Goal: Task Accomplishment & Management: Manage account settings

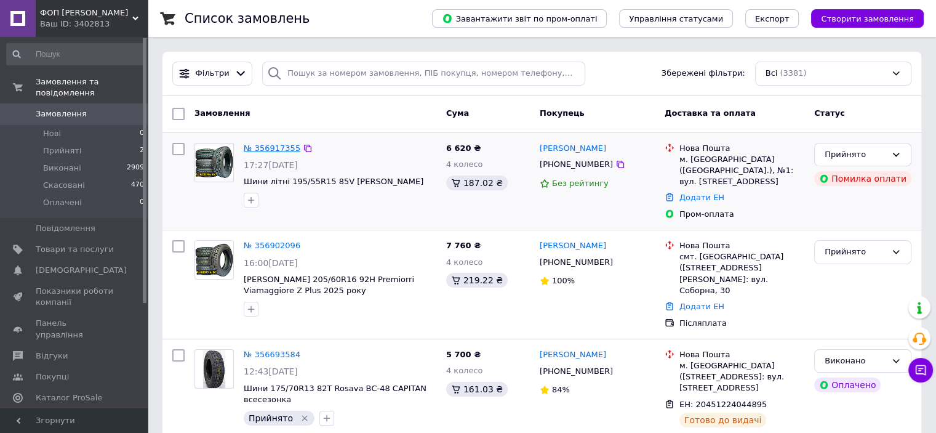
click at [266, 149] on link "№ 356917355" at bounding box center [272, 147] width 57 height 9
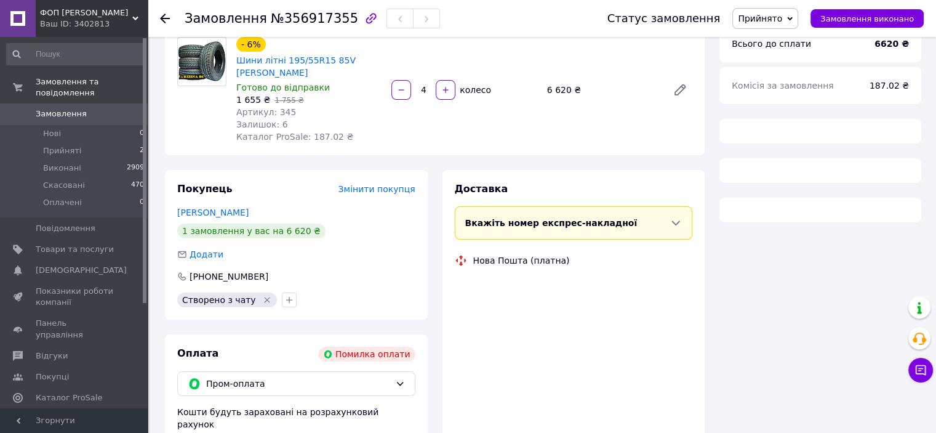
scroll to position [246, 0]
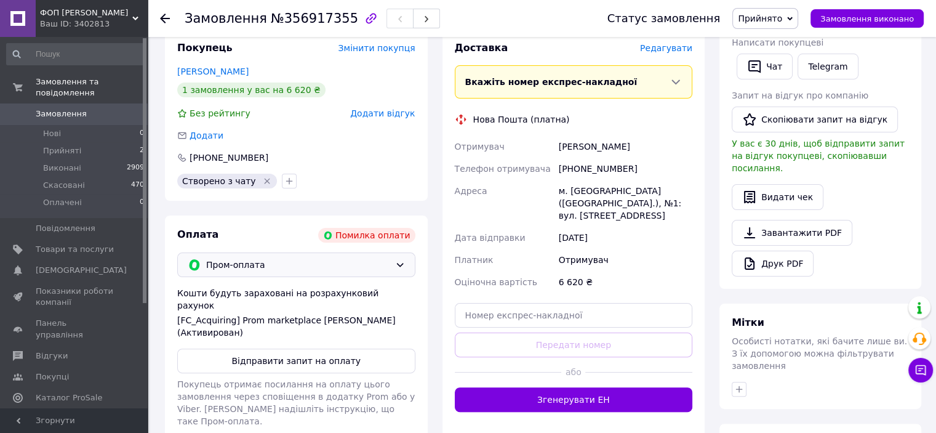
click at [377, 260] on span "Пром-оплата" at bounding box center [298, 265] width 184 height 14
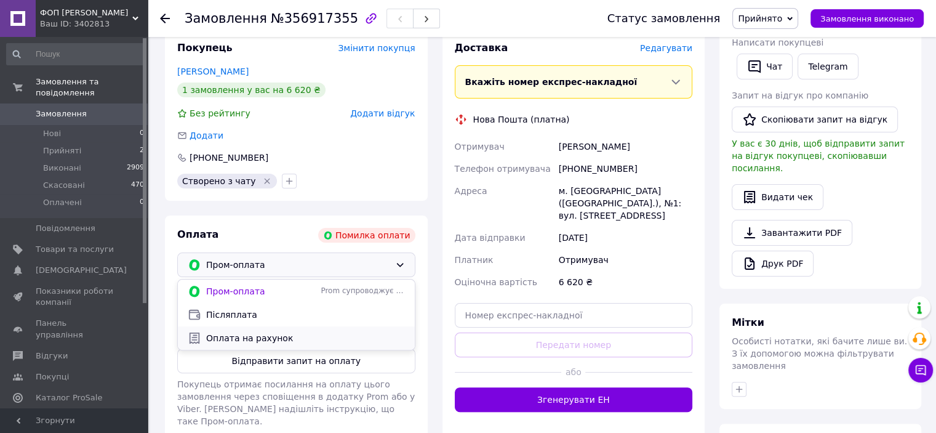
click at [246, 341] on span "Оплата на рахунок" at bounding box center [305, 338] width 199 height 12
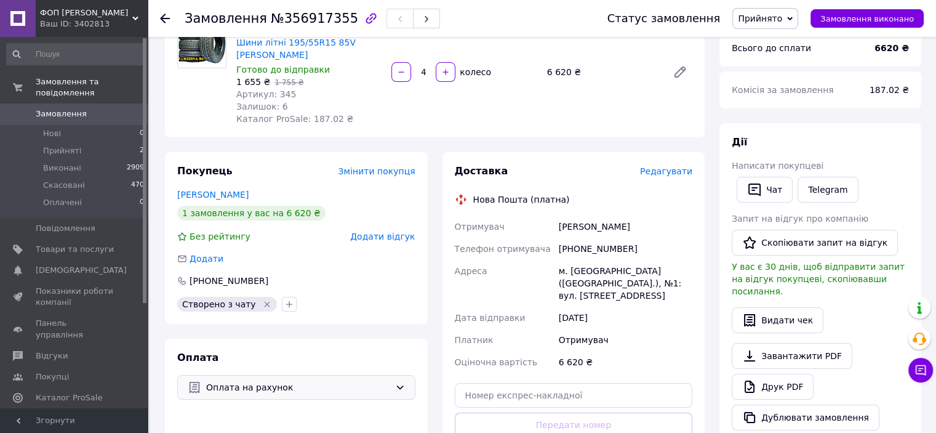
scroll to position [0, 0]
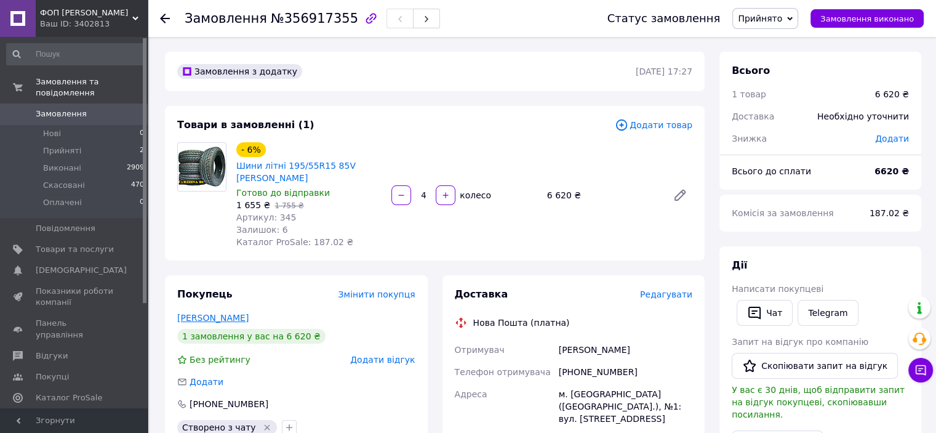
click at [190, 323] on link "[PERSON_NAME]" at bounding box center [212, 318] width 71 height 10
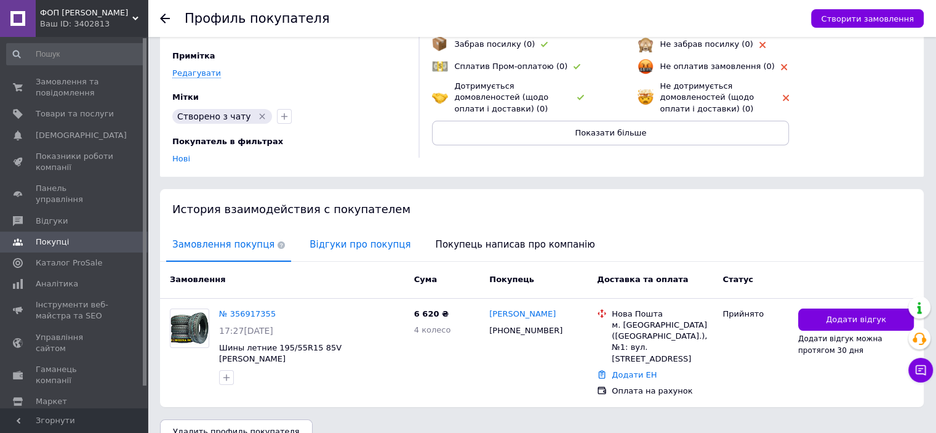
click at [345, 231] on span "Відгуки про покупця" at bounding box center [359, 244] width 113 height 31
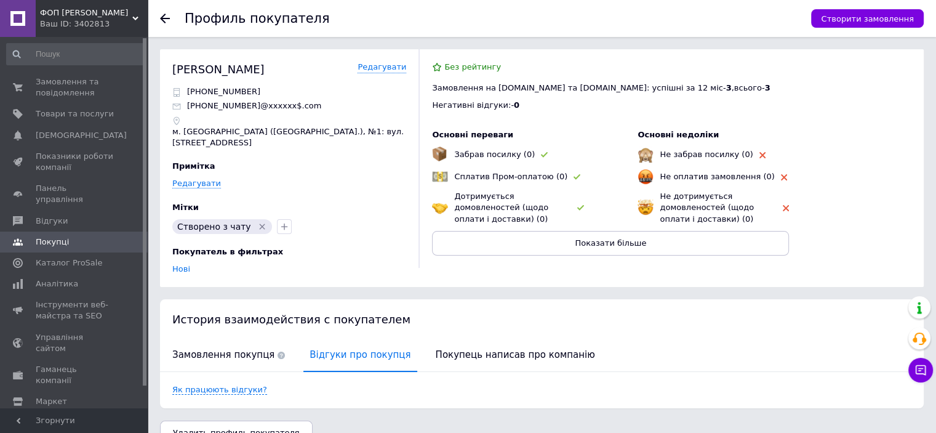
click at [162, 20] on use at bounding box center [165, 19] width 10 height 10
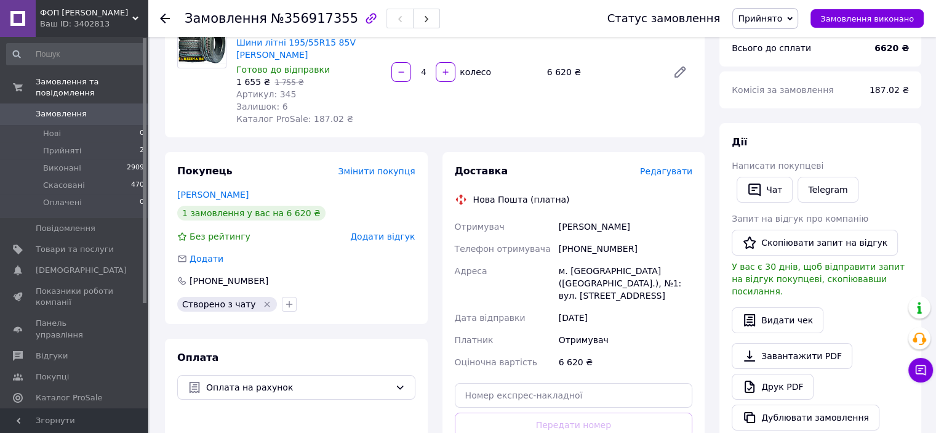
scroll to position [62, 0]
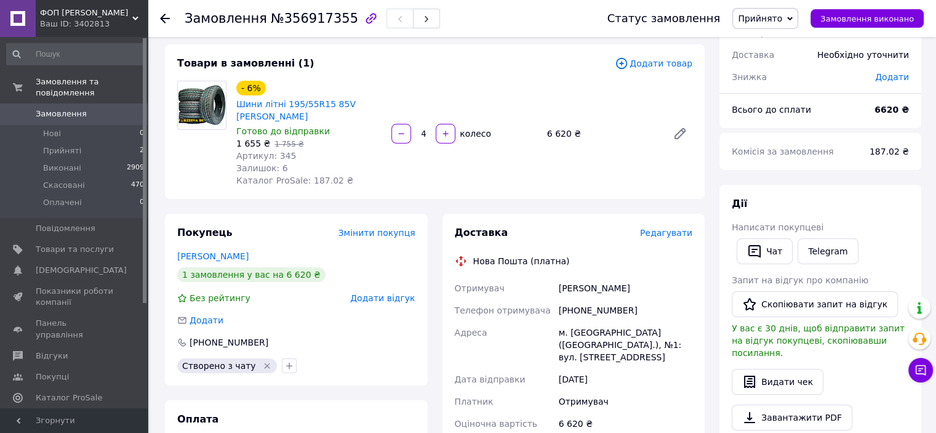
click at [928, 366] on button "Чат з покупцем" at bounding box center [920, 370] width 25 height 25
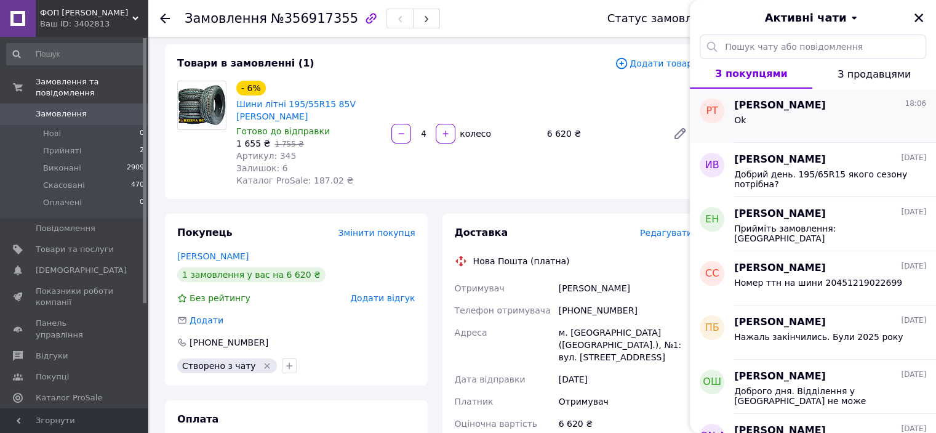
click at [790, 121] on div "Ok" at bounding box center [830, 123] width 192 height 20
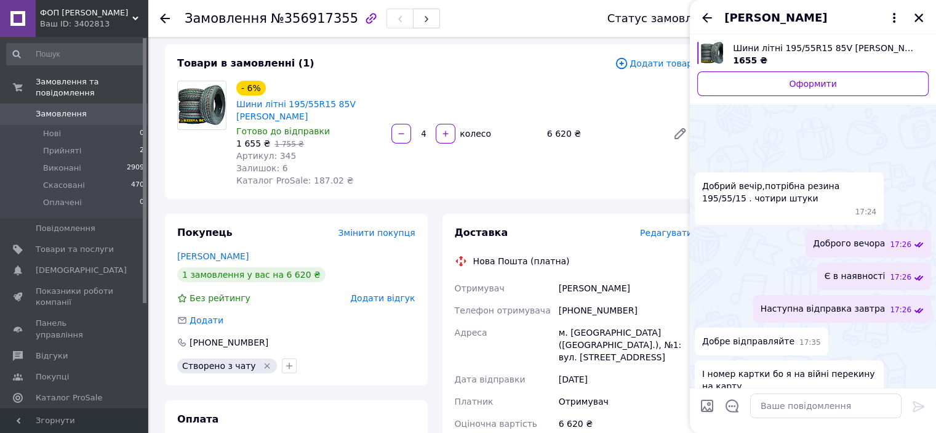
scroll to position [561, 0]
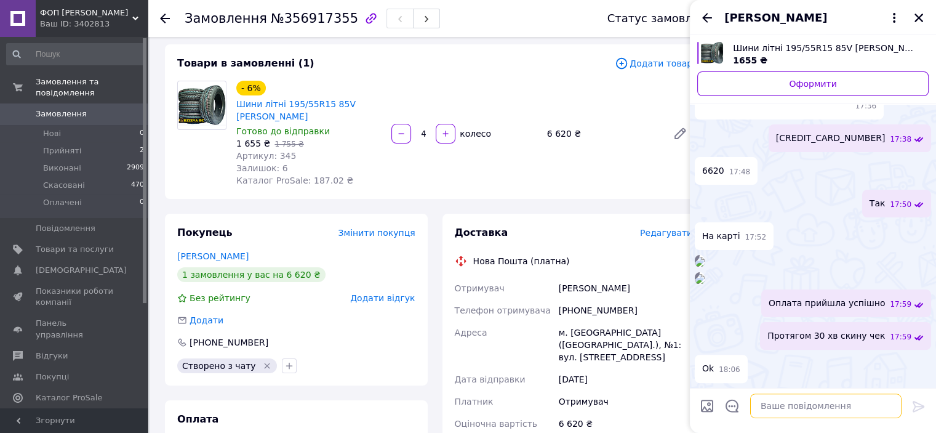
click at [790, 406] on textarea at bounding box center [825, 405] width 151 height 25
paste textarea "[URL][DOMAIN_NAME]"
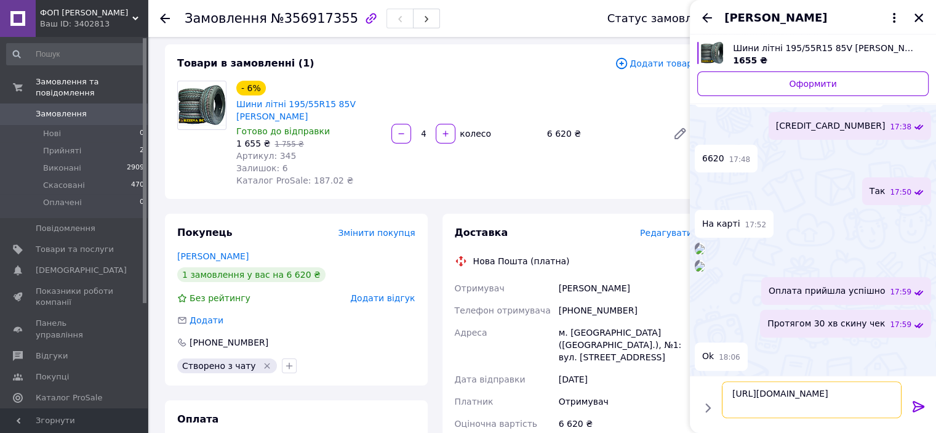
scroll to position [1, 0]
type textarea "[URL][DOMAIN_NAME]"
click at [924, 407] on icon at bounding box center [919, 406] width 15 height 15
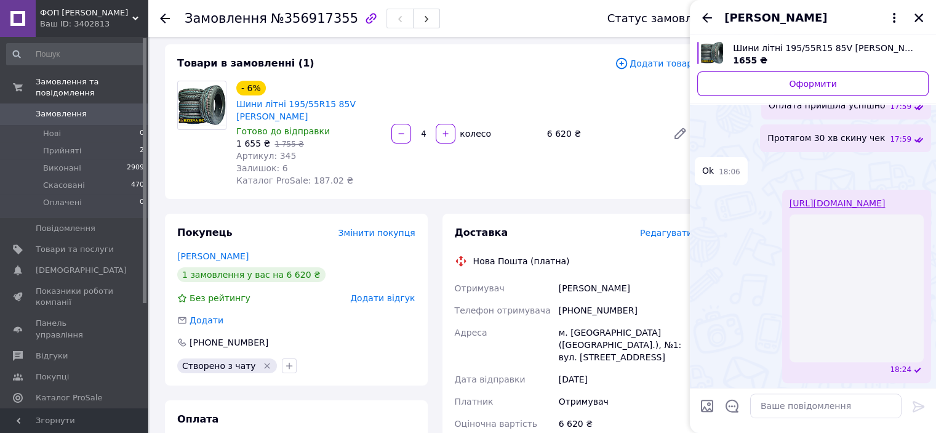
scroll to position [816, 0]
click at [921, 20] on icon "Закрити" at bounding box center [919, 18] width 9 height 9
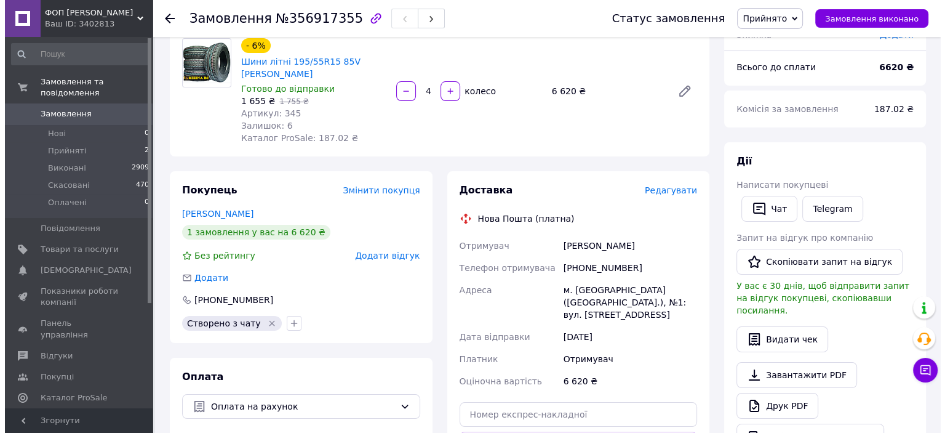
scroll to position [308, 0]
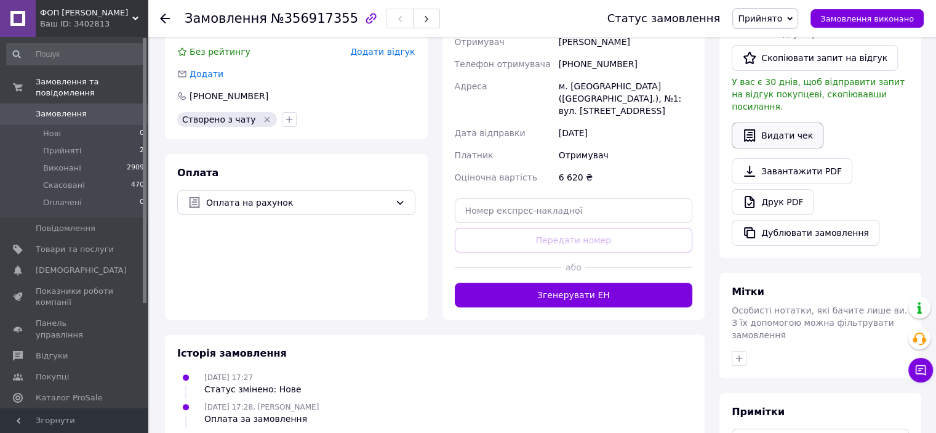
click at [773, 127] on button "Видати чек" at bounding box center [778, 135] width 92 height 26
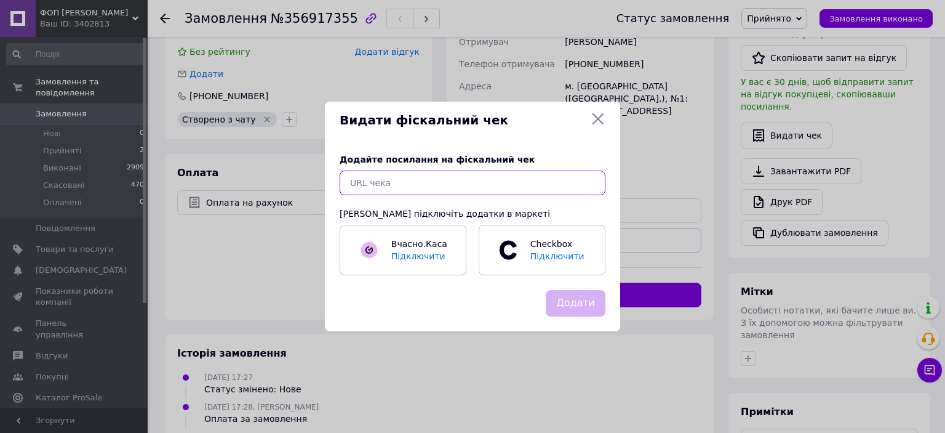
click at [508, 181] on input "text" at bounding box center [473, 182] width 266 height 25
paste input "[URL][DOMAIN_NAME]"
type input "[URL][DOMAIN_NAME]"
click at [568, 301] on button "Додати" at bounding box center [576, 303] width 60 height 26
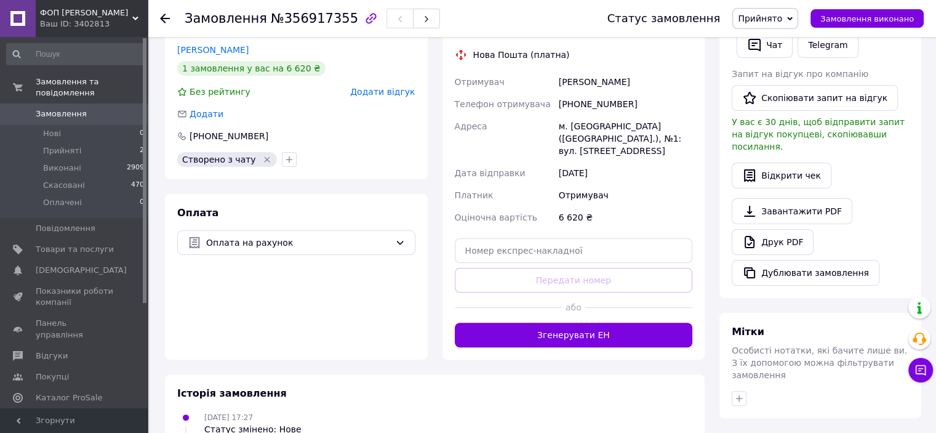
scroll to position [246, 0]
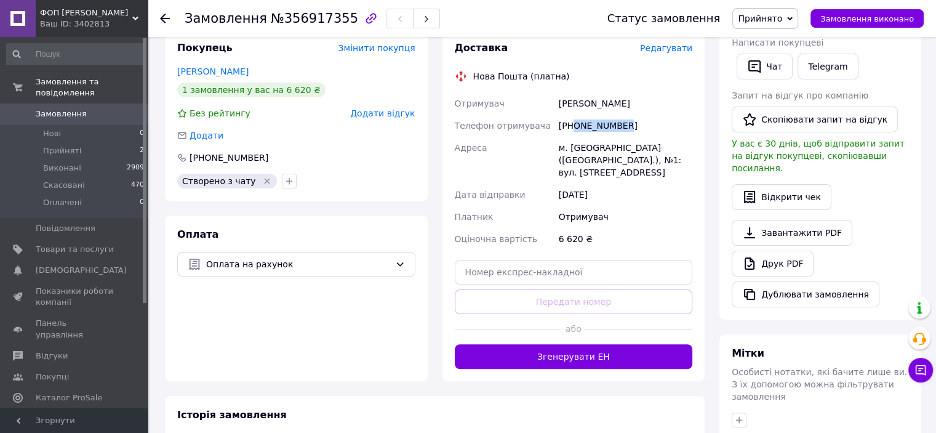
drag, startPoint x: 634, startPoint y: 124, endPoint x: 574, endPoint y: 124, distance: 60.3
click at [574, 124] on div "[PHONE_NUMBER]" at bounding box center [625, 125] width 138 height 22
copy div "0500530781"
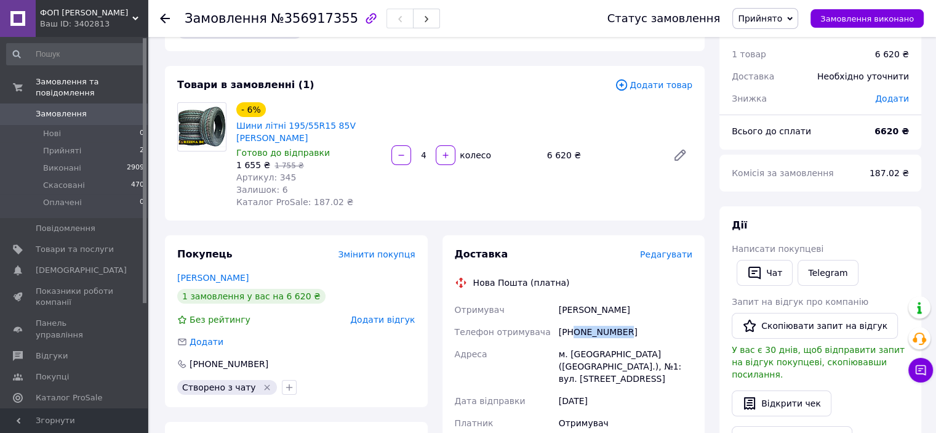
scroll to position [62, 0]
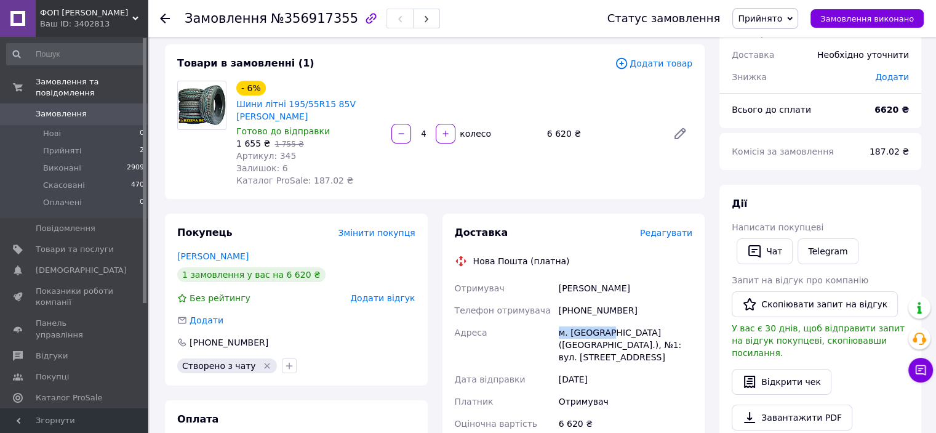
drag, startPoint x: 562, startPoint y: 330, endPoint x: 602, endPoint y: 333, distance: 40.1
click at [603, 334] on div "м. [GEOGRAPHIC_DATA] ([GEOGRAPHIC_DATA].), №1: вул. [STREET_ADDRESS]" at bounding box center [625, 344] width 138 height 47
copy div "м. [GEOGRAPHIC_DATA]"
drag, startPoint x: 627, startPoint y: 287, endPoint x: 559, endPoint y: 287, distance: 67.7
click at [559, 287] on div "[PERSON_NAME]" at bounding box center [625, 288] width 138 height 22
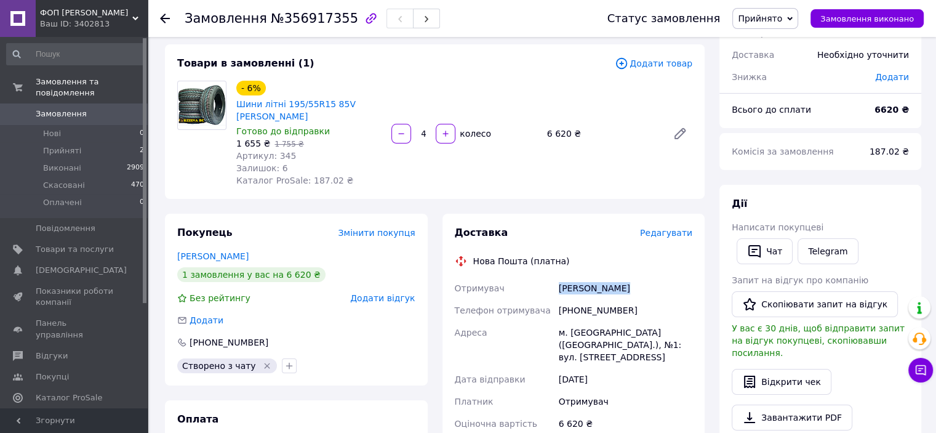
copy div "[PERSON_NAME]"
click at [160, 18] on icon at bounding box center [165, 19] width 10 height 10
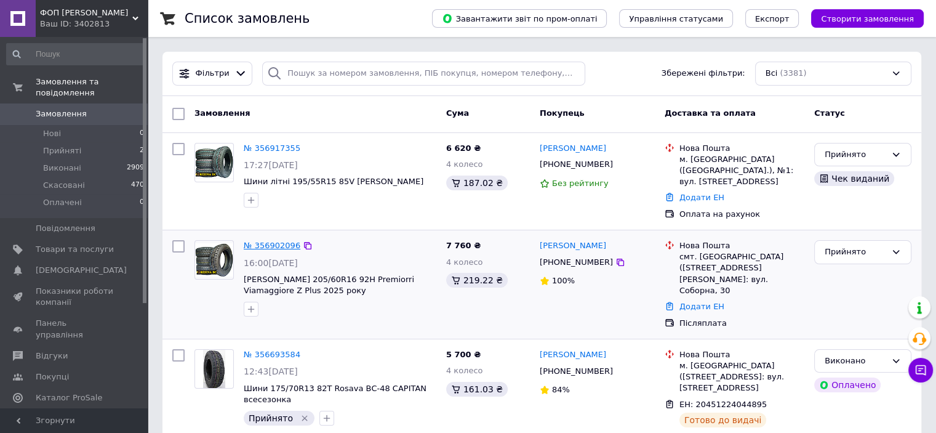
click at [271, 241] on link "№ 356902096" at bounding box center [272, 245] width 57 height 9
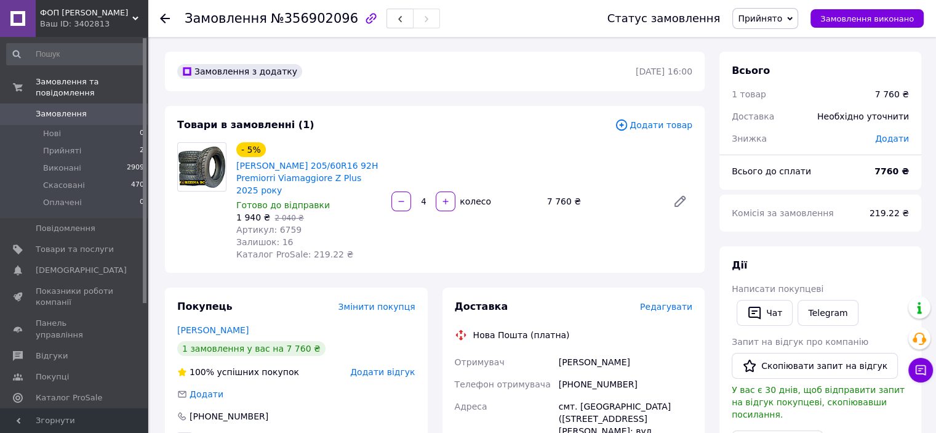
drag, startPoint x: 698, startPoint y: 74, endPoint x: 622, endPoint y: 71, distance: 75.8
click at [622, 71] on div "Замовлення з додатку [DATE] 16:00" at bounding box center [435, 71] width 540 height 39
click at [467, 81] on div "Замовлення з додатку" at bounding box center [405, 72] width 461 height 20
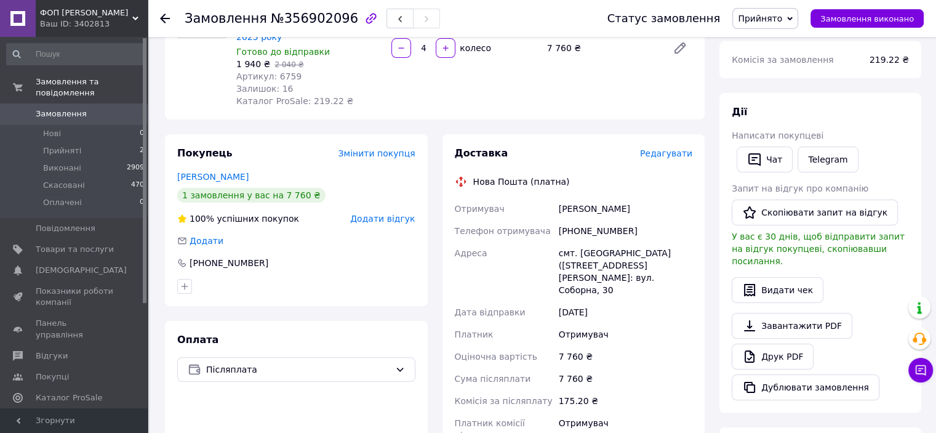
scroll to position [62, 0]
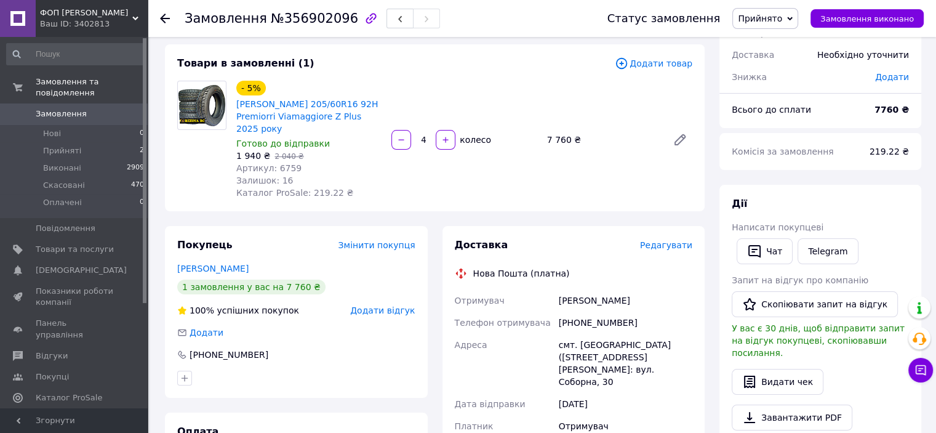
drag, startPoint x: 643, startPoint y: 302, endPoint x: 556, endPoint y: 302, distance: 86.8
click at [556, 302] on div "[PERSON_NAME]" at bounding box center [625, 300] width 138 height 22
copy div "[PERSON_NAME]"
drag, startPoint x: 553, startPoint y: 344, endPoint x: 696, endPoint y: 349, distance: 142.9
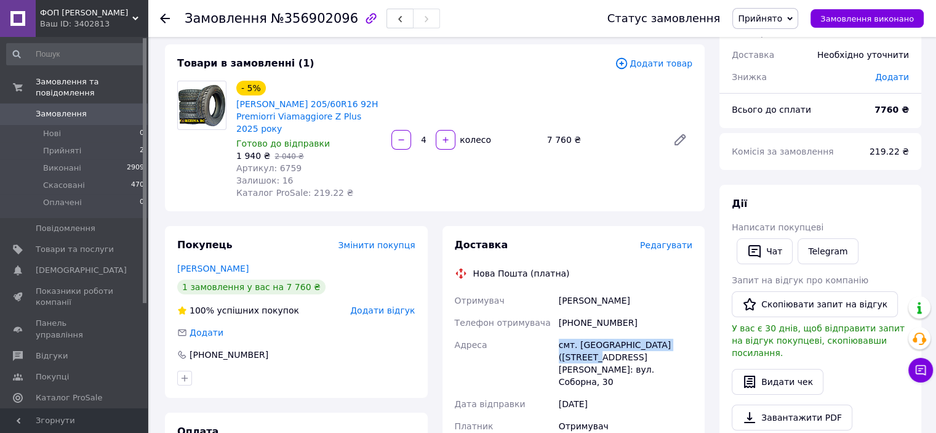
copy div "[GEOGRAPHIC_DATA] смт. [GEOGRAPHIC_DATA] ([GEOGRAPHIC_DATA] обл.,"
drag, startPoint x: 635, startPoint y: 326, endPoint x: 574, endPoint y: 324, distance: 61.0
click at [574, 324] on div "[PHONE_NUMBER]" at bounding box center [625, 322] width 138 height 22
copy div "0973491442"
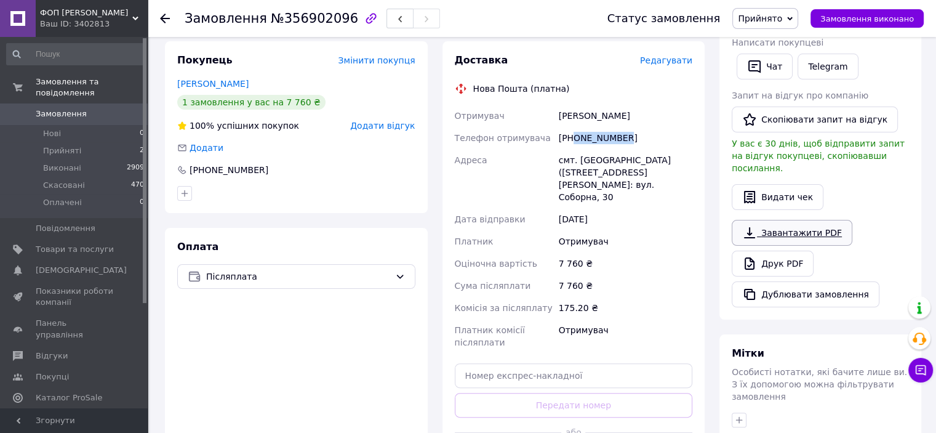
scroll to position [308, 0]
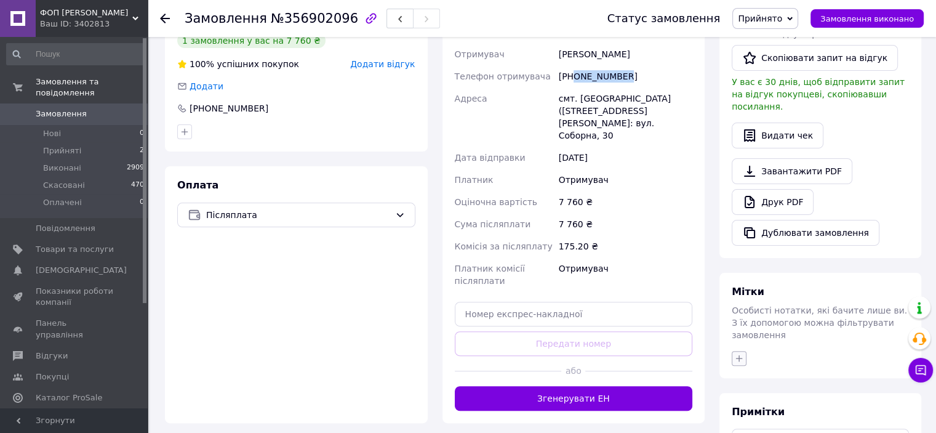
click at [741, 353] on icon "button" at bounding box center [739, 358] width 10 height 10
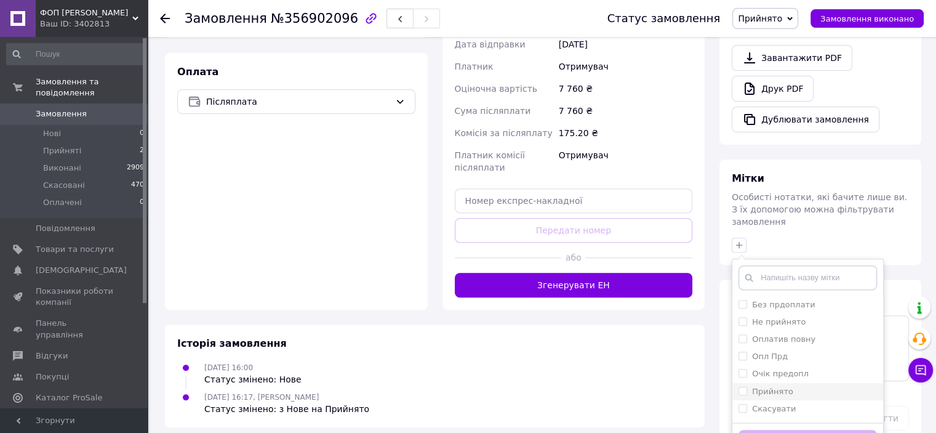
click at [743, 387] on input "Прийнято" at bounding box center [743, 391] width 8 height 8
checkbox input "true"
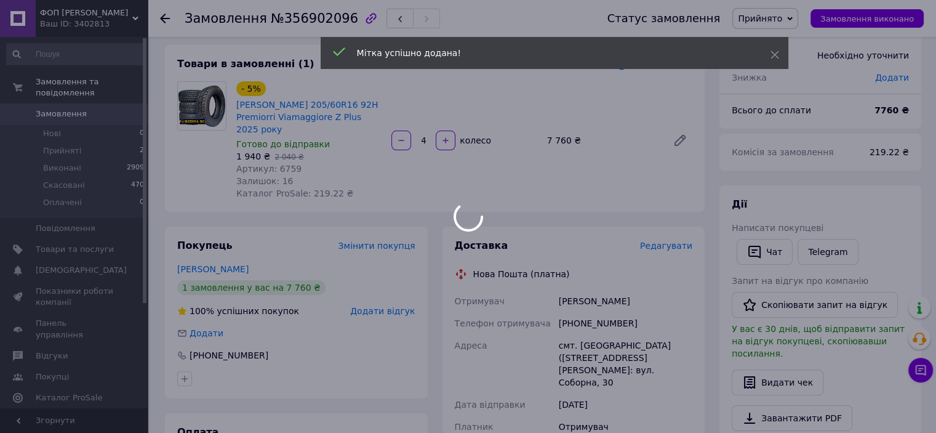
scroll to position [0, 0]
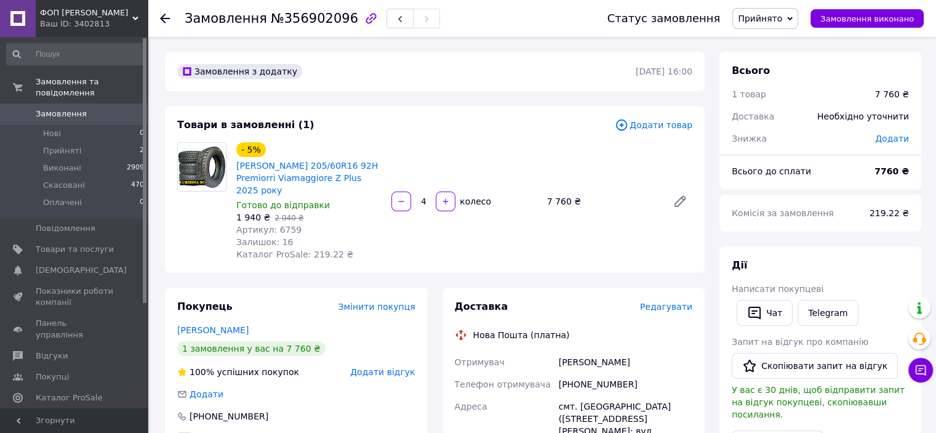
click at [163, 17] on use at bounding box center [165, 19] width 10 height 10
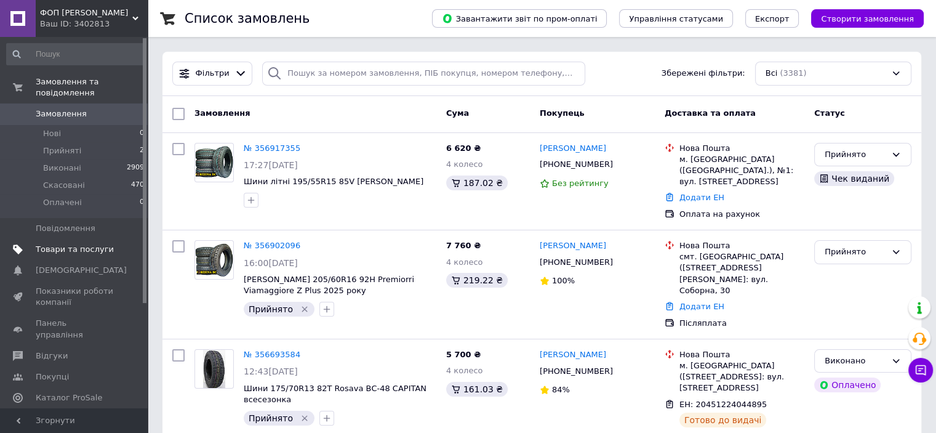
click at [84, 244] on span "Товари та послуги" at bounding box center [75, 249] width 78 height 11
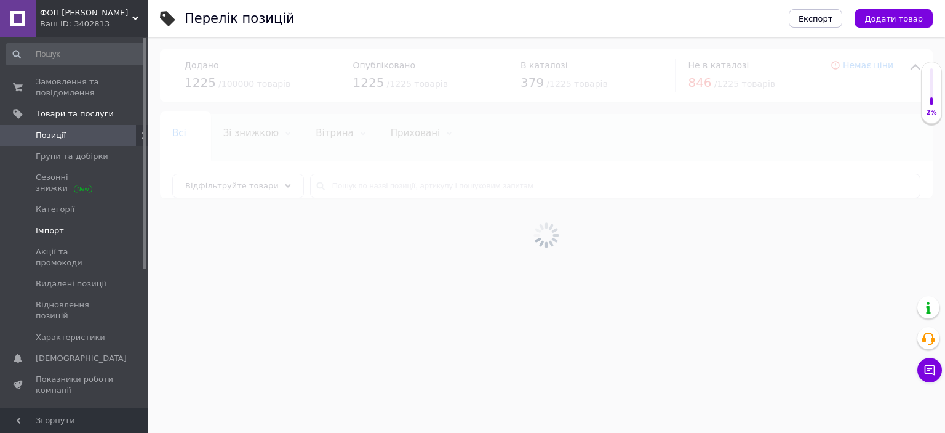
click at [62, 238] on link "Імпорт" at bounding box center [75, 230] width 151 height 21
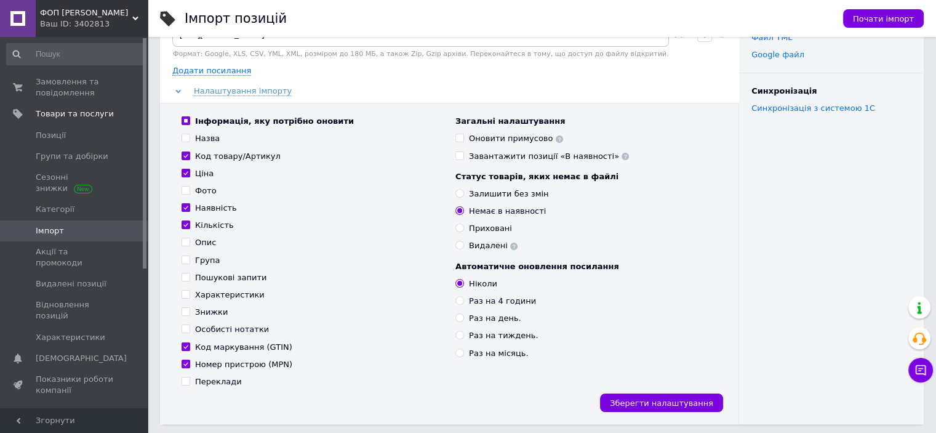
scroll to position [62, 0]
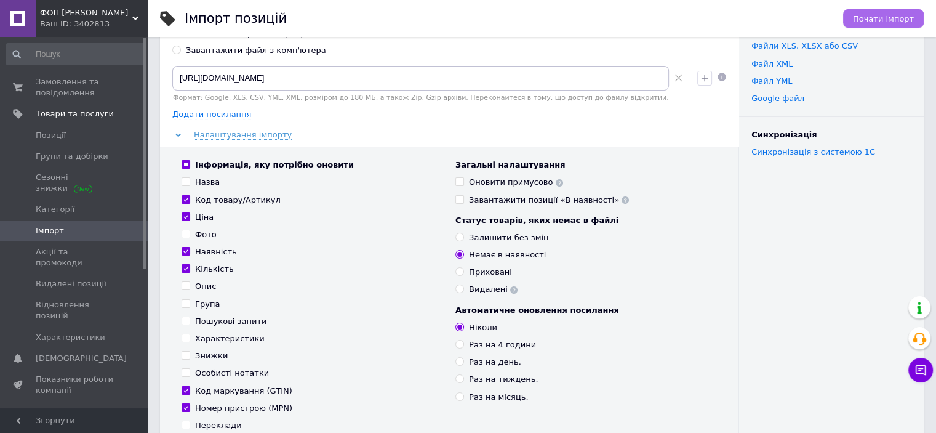
click at [869, 19] on span "Почати імпорт" at bounding box center [883, 18] width 61 height 9
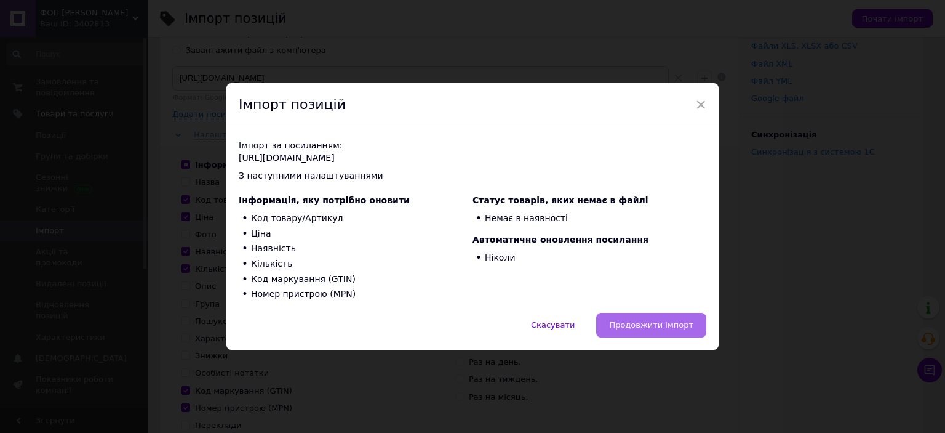
click at [670, 320] on span "Продовжити імпорт" at bounding box center [651, 324] width 84 height 9
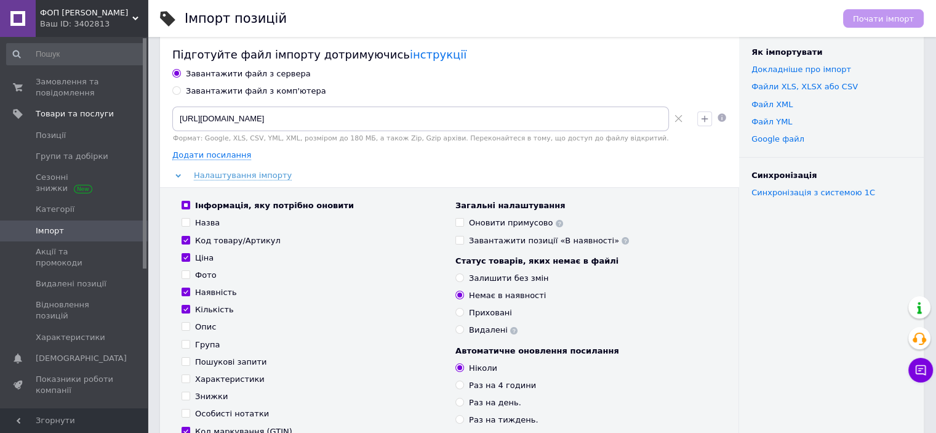
scroll to position [0, 0]
